Goal: Transaction & Acquisition: Subscribe to service/newsletter

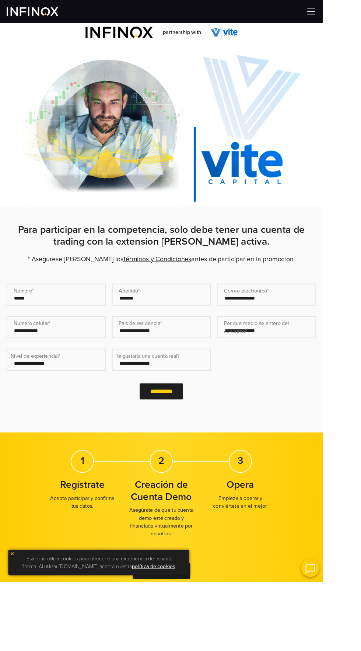
click at [81, 342] on input "Nombre* (Obligatorio)" at bounding box center [62, 329] width 111 height 25
